Goal: Check status: Check status

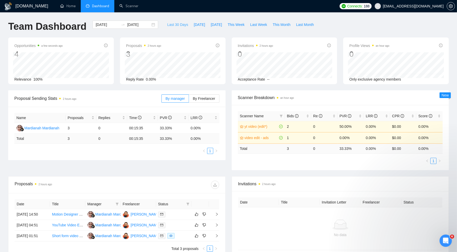
click at [177, 25] on span "Last 30 Days" at bounding box center [177, 25] width 21 height 6
type input "2025-09-03"
type input "2025-10-03"
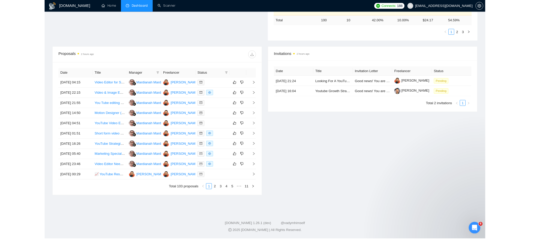
scroll to position [160, 0]
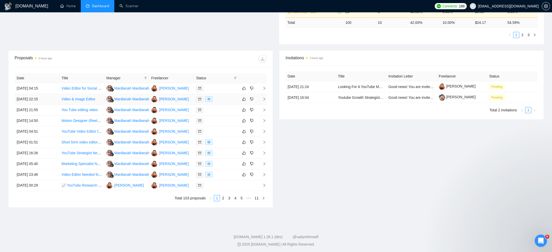
click at [232, 98] on div at bounding box center [216, 99] width 41 height 6
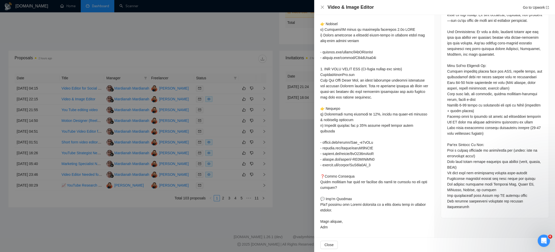
scroll to position [0, 0]
